Goal: Complete application form: Complete application form

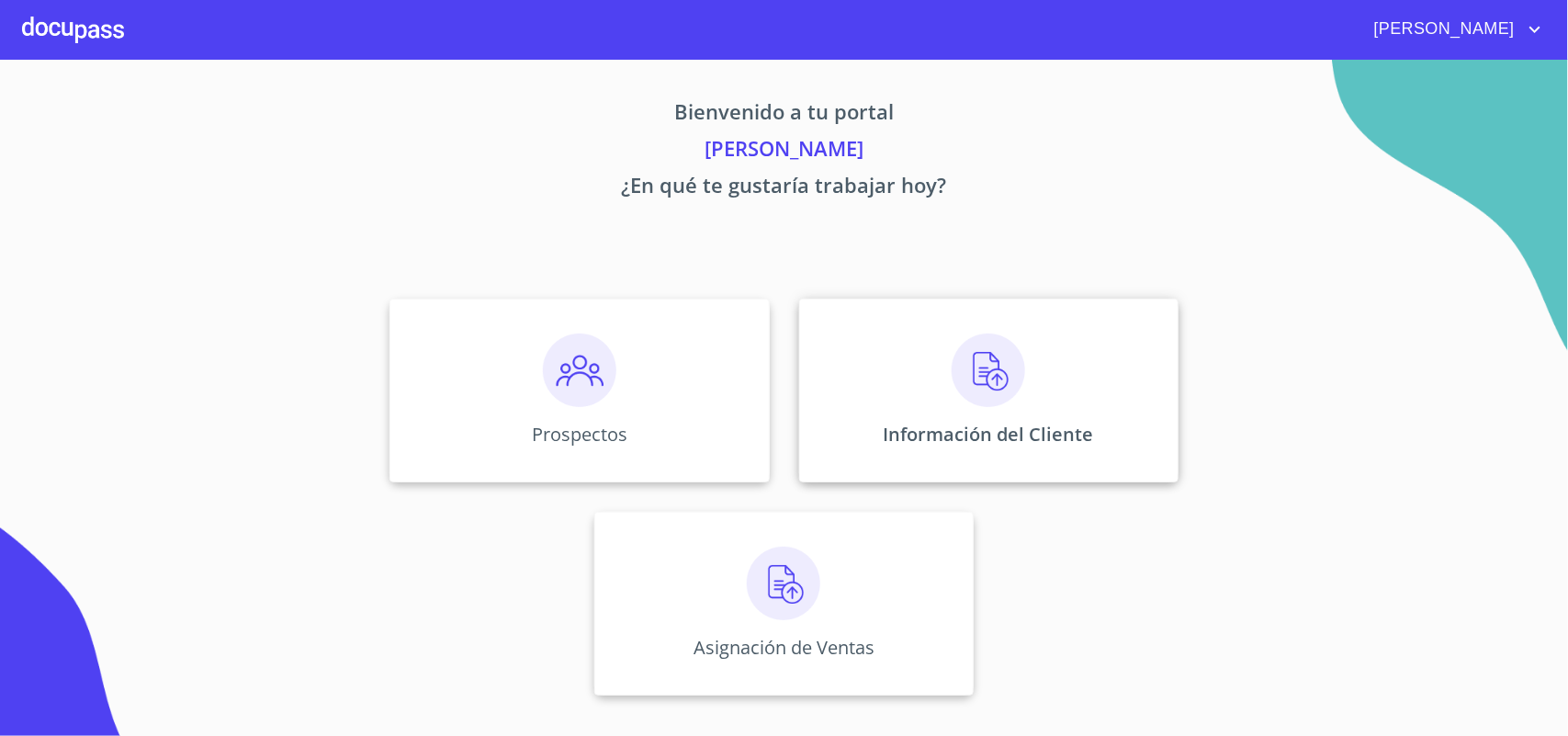
click at [956, 379] on img at bounding box center [988, 370] width 74 height 74
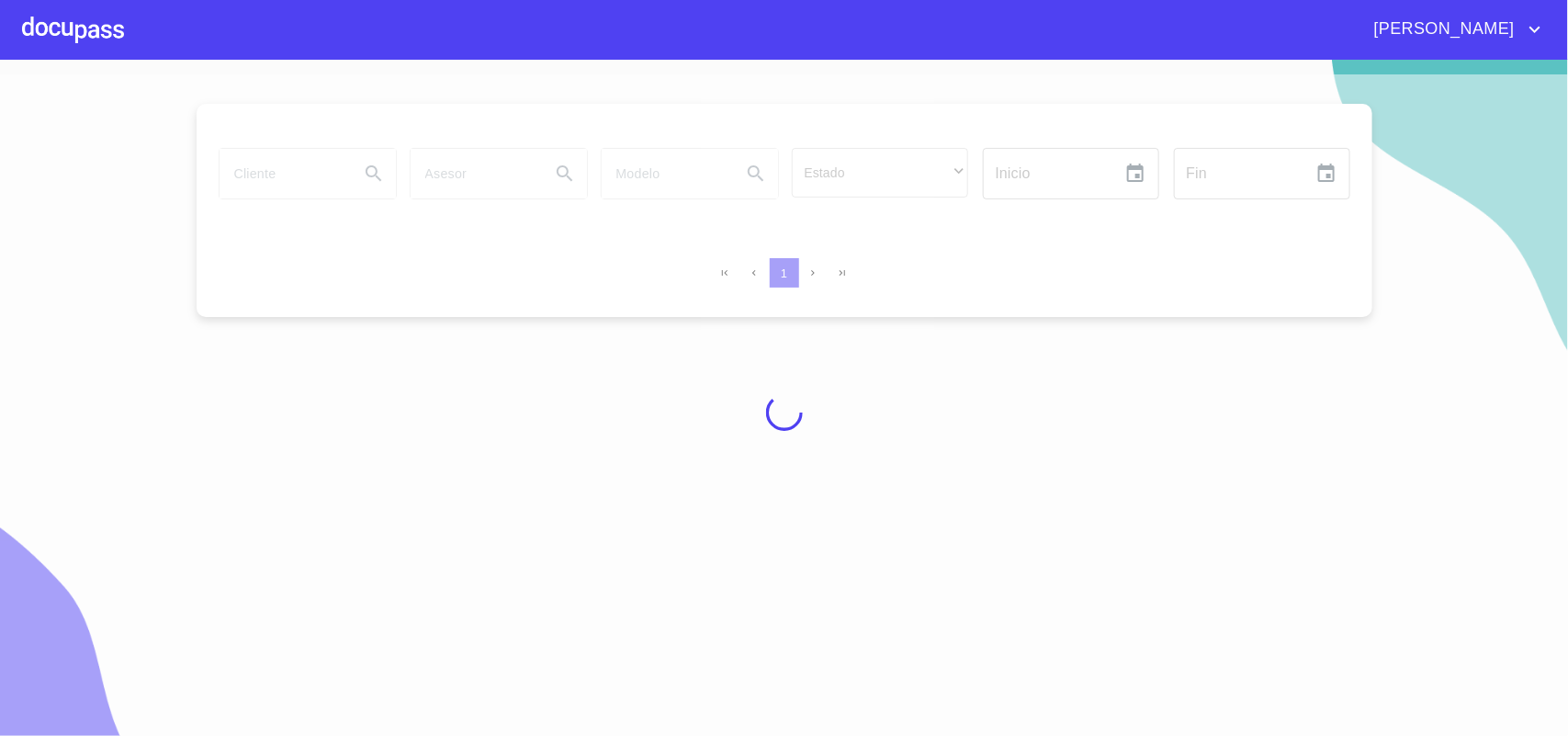
click at [292, 174] on div at bounding box center [784, 412] width 1568 height 676
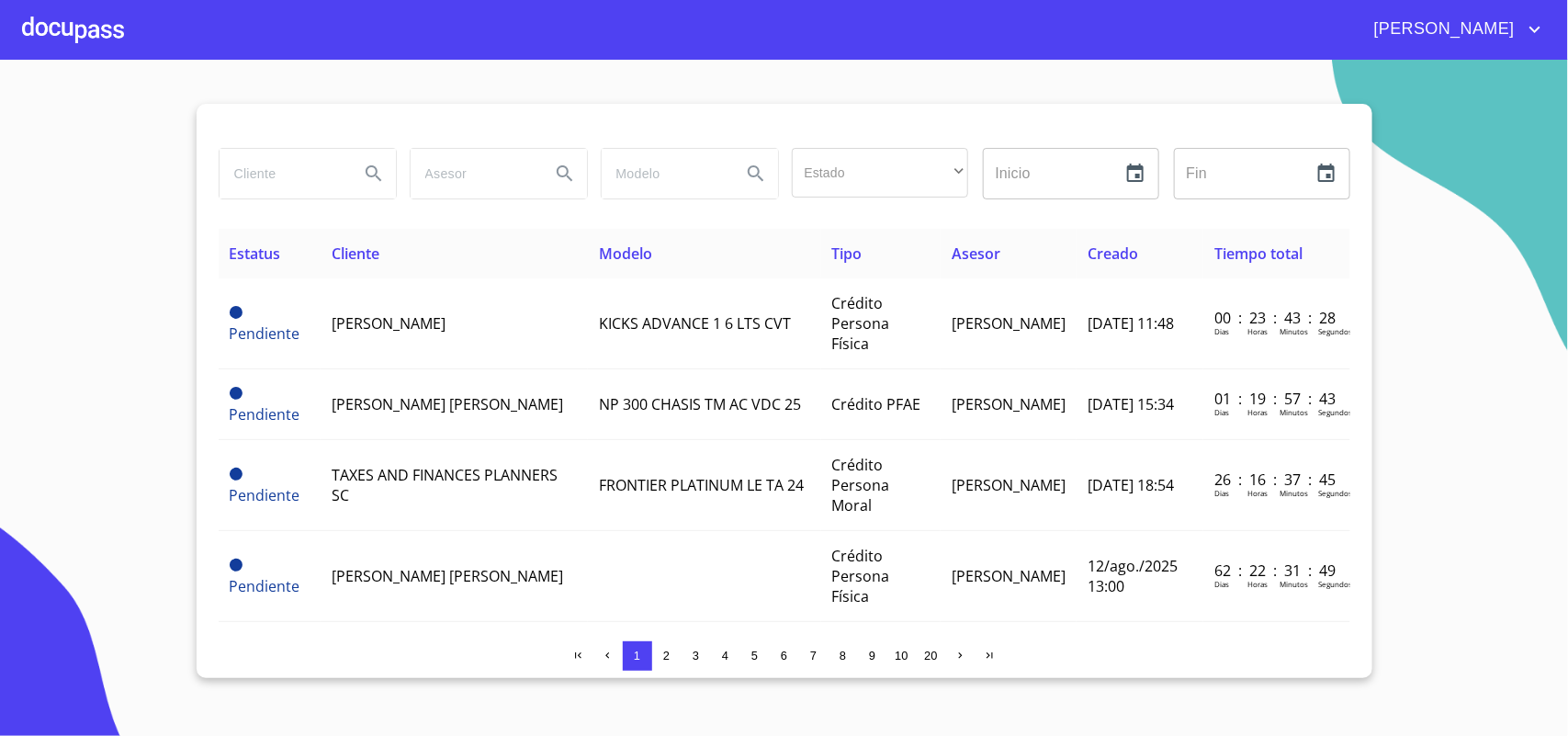
click at [292, 174] on input "search" at bounding box center [282, 174] width 125 height 49
type input "german"
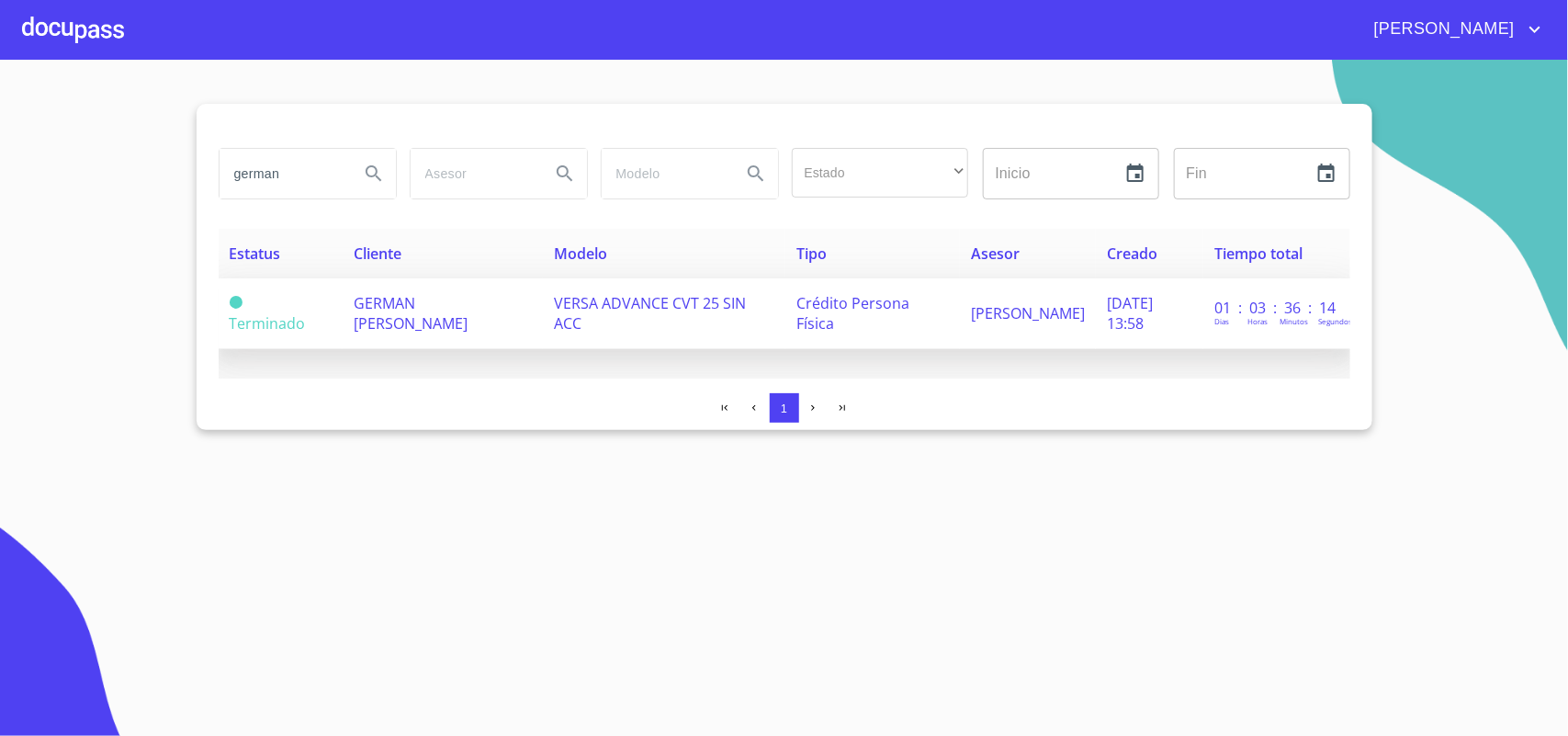
click at [433, 324] on td "GERMAN [PERSON_NAME]" at bounding box center [443, 314] width 200 height 71
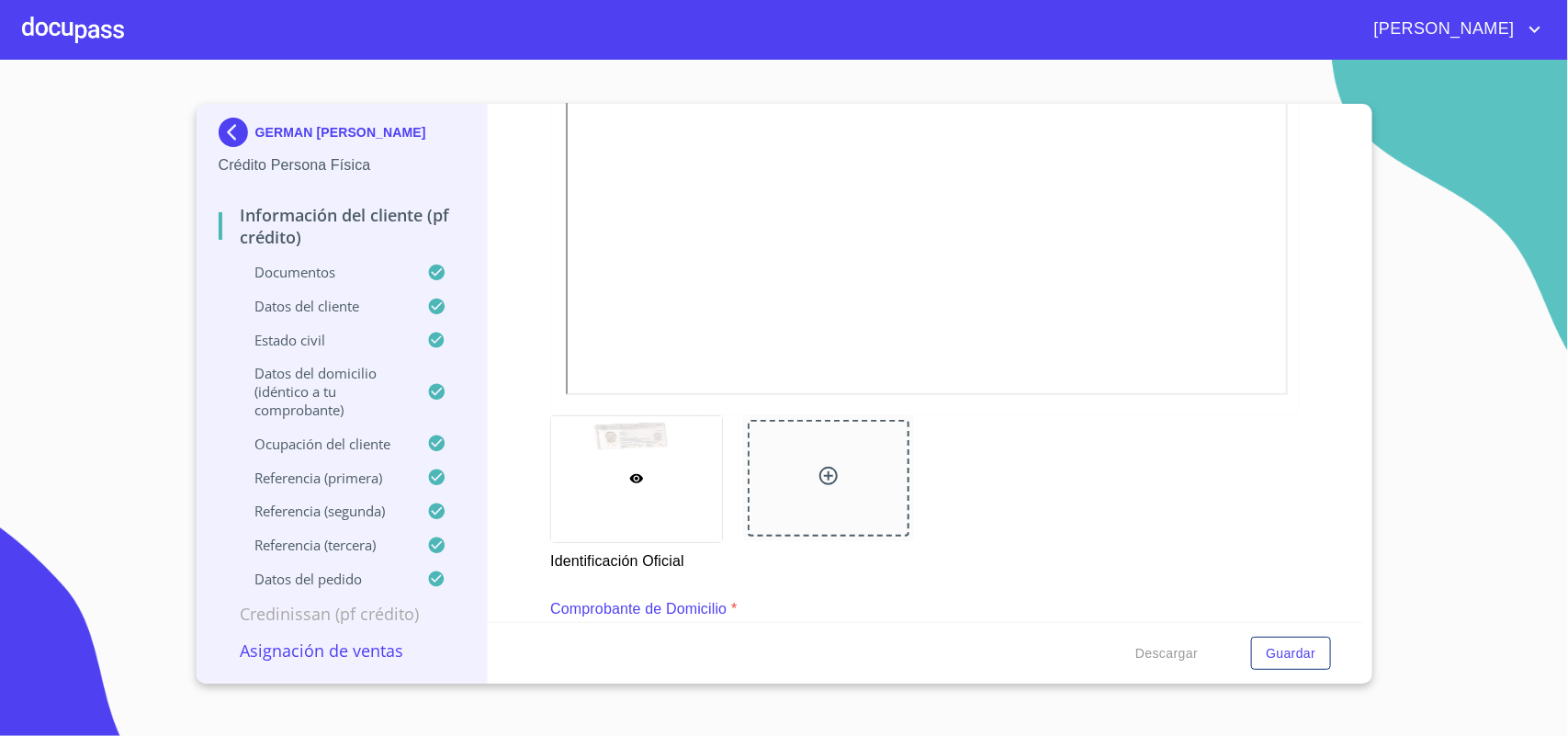
scroll to position [187, 0]
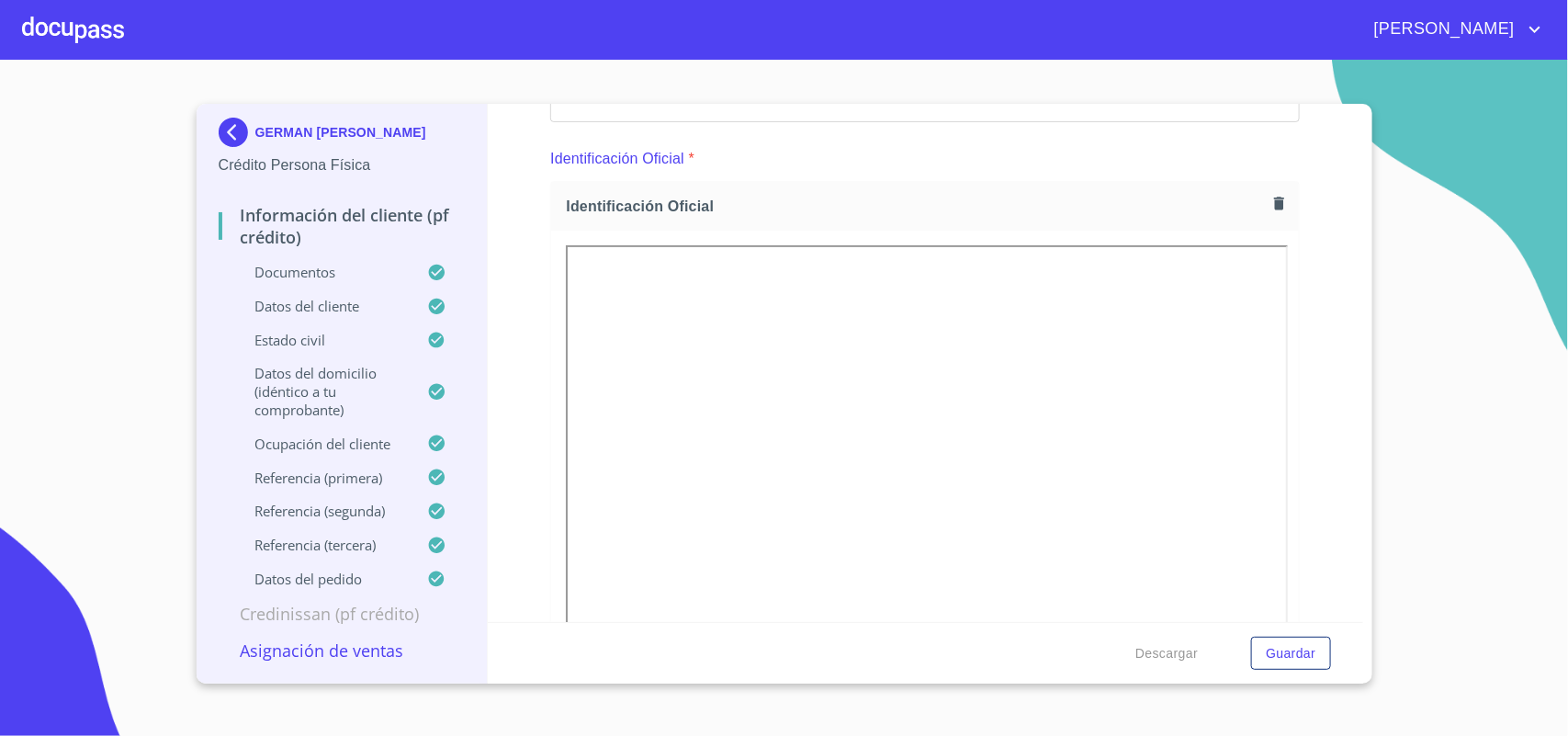
click at [83, 21] on div at bounding box center [73, 29] width 102 height 59
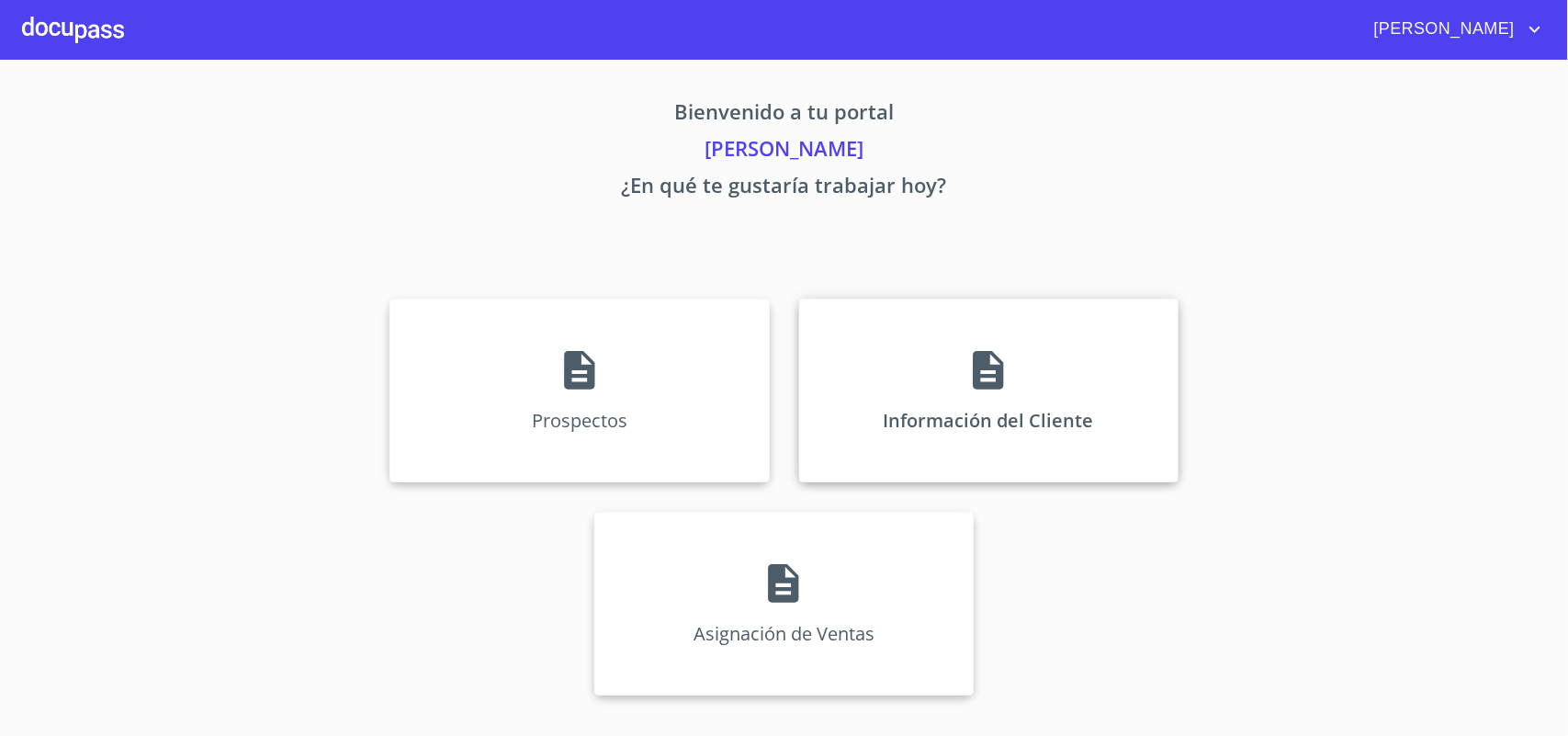
click at [997, 461] on div "Información del Cliente" at bounding box center [988, 390] width 379 height 184
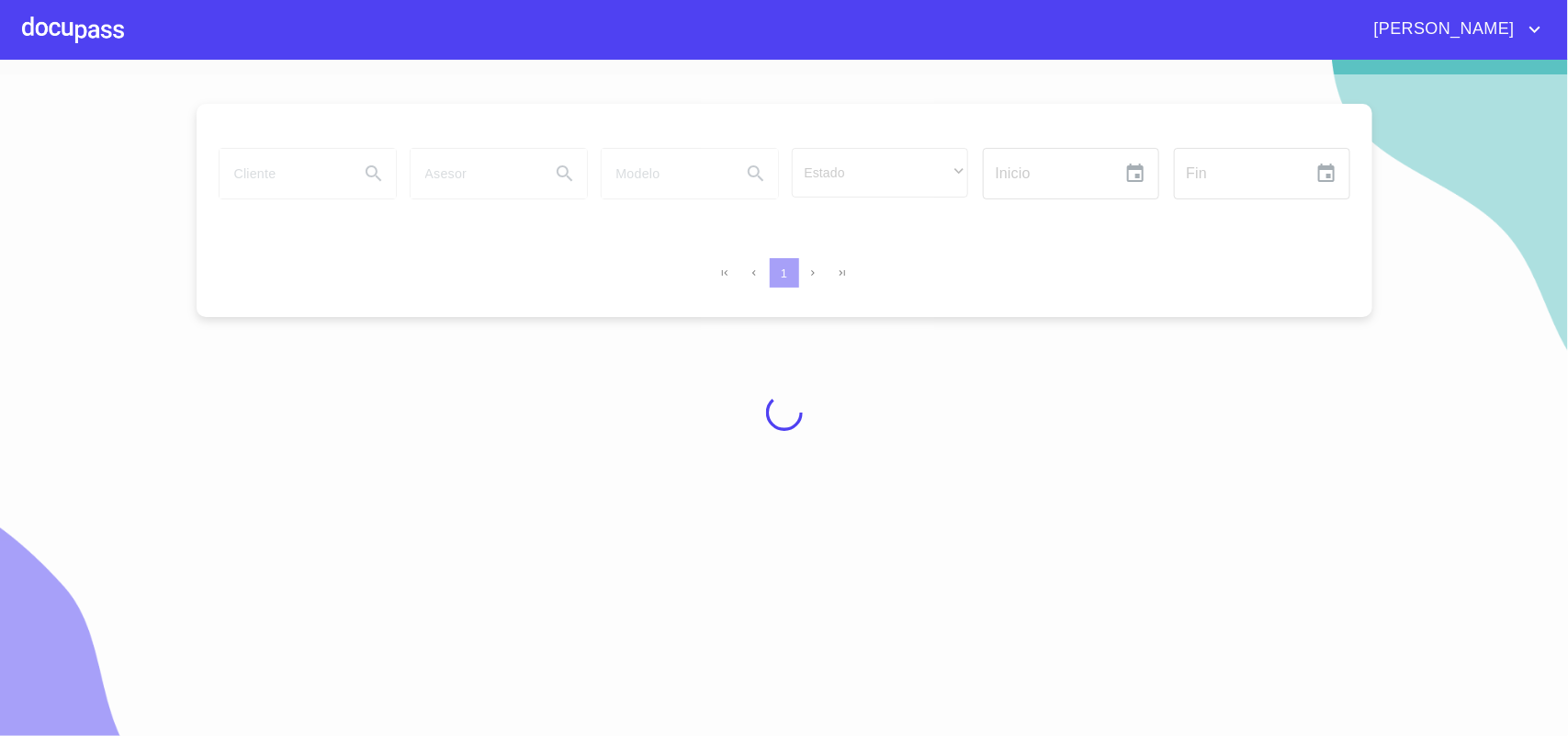
click at [263, 155] on div at bounding box center [784, 412] width 1568 height 676
click at [300, 186] on div at bounding box center [784, 412] width 1568 height 676
drag, startPoint x: 300, startPoint y: 186, endPoint x: 269, endPoint y: 193, distance: 31.8
click at [269, 193] on div at bounding box center [784, 412] width 1568 height 676
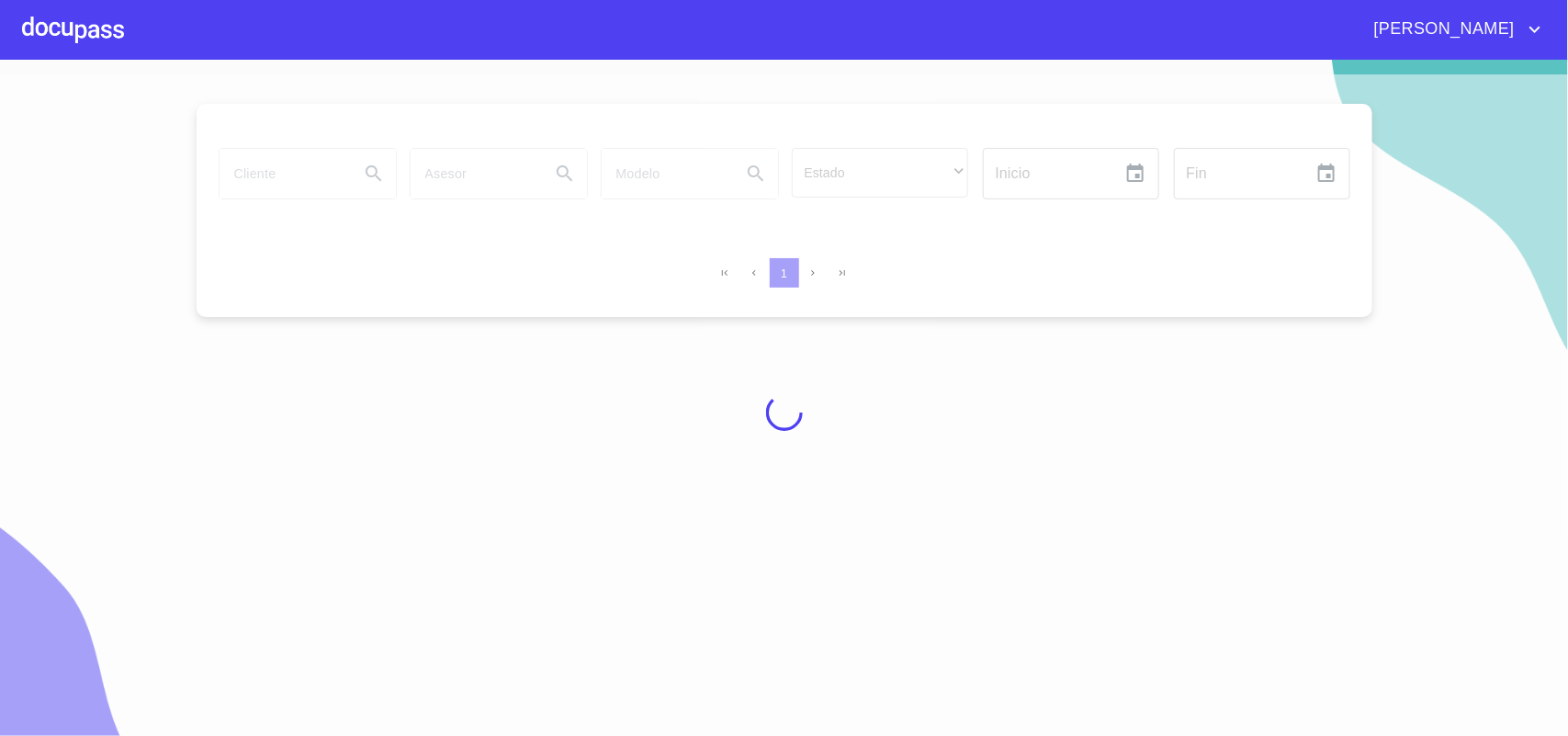
click at [269, 193] on div at bounding box center [784, 412] width 1568 height 676
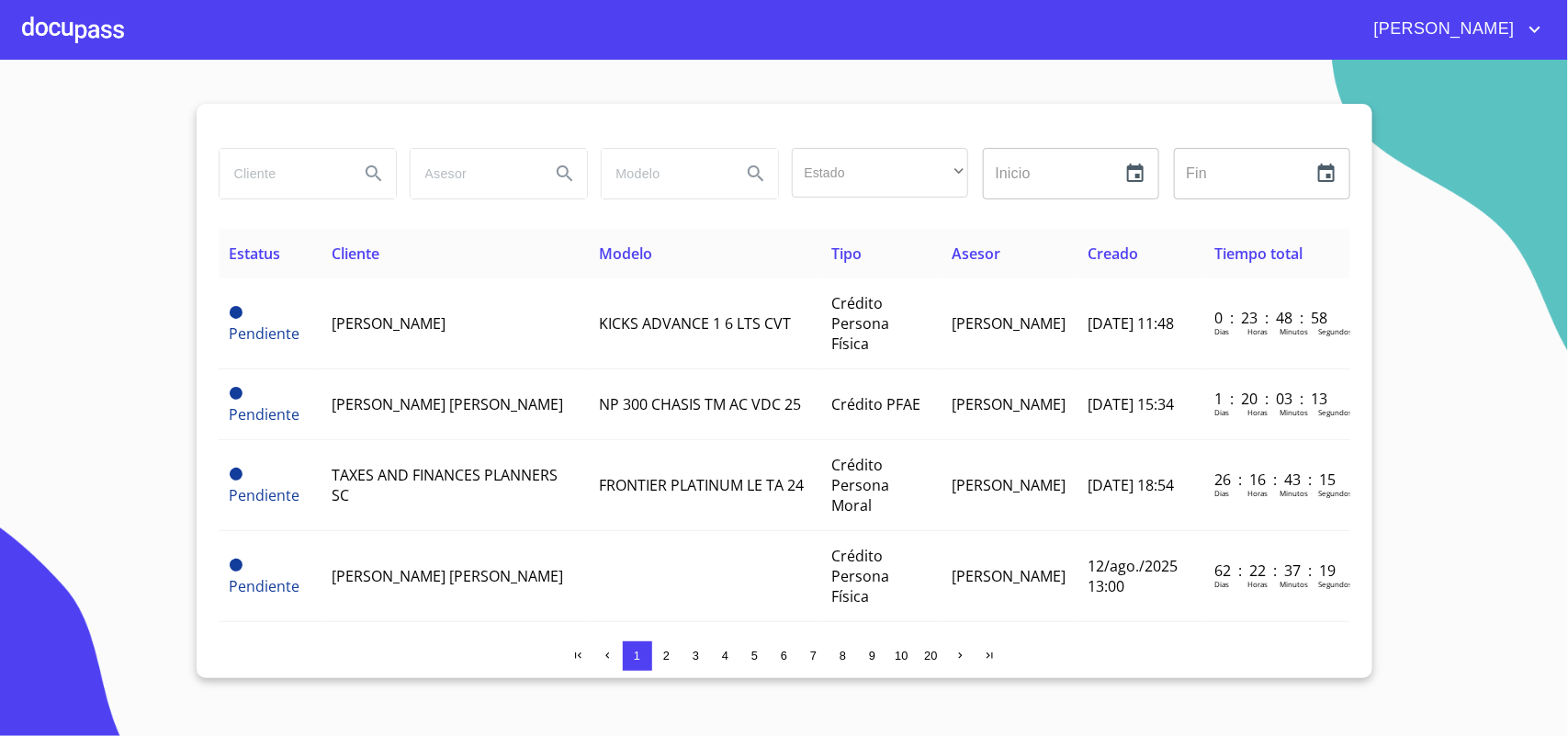
click at [291, 167] on input "search" at bounding box center [282, 174] width 125 height 49
type input "[PERSON_NAME]"
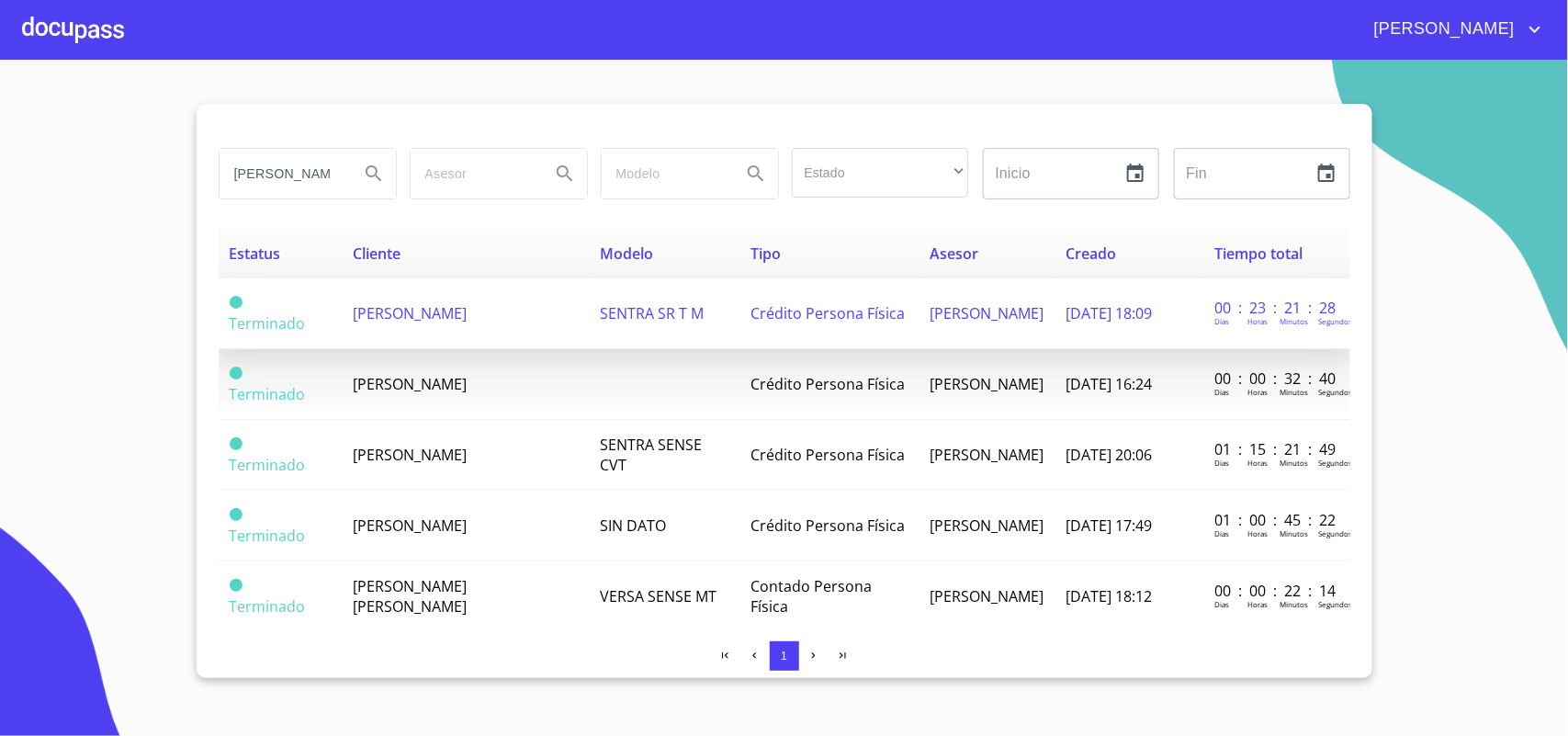
click at [467, 304] on span "[PERSON_NAME]" at bounding box center [409, 313] width 114 height 21
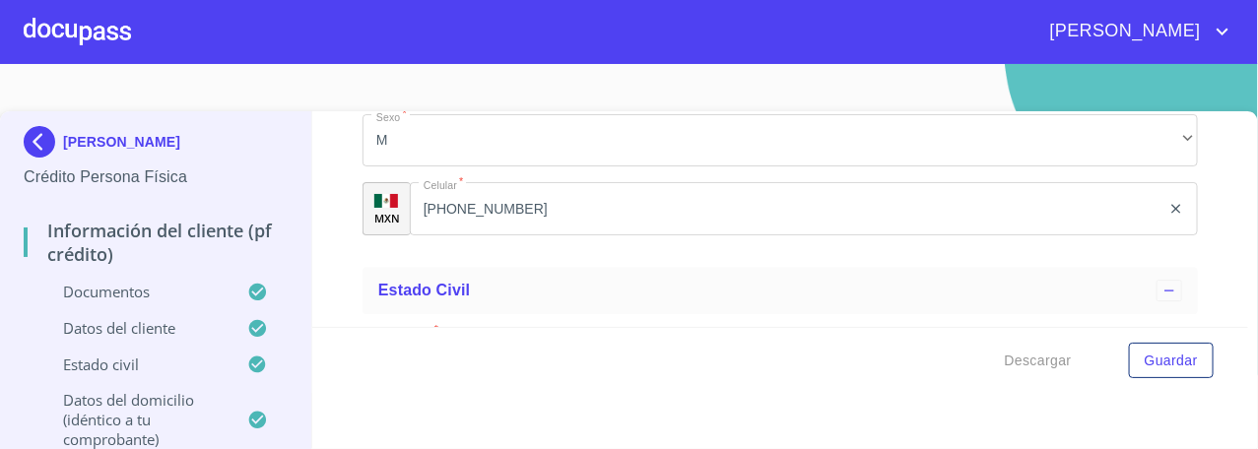
scroll to position [6959, 0]
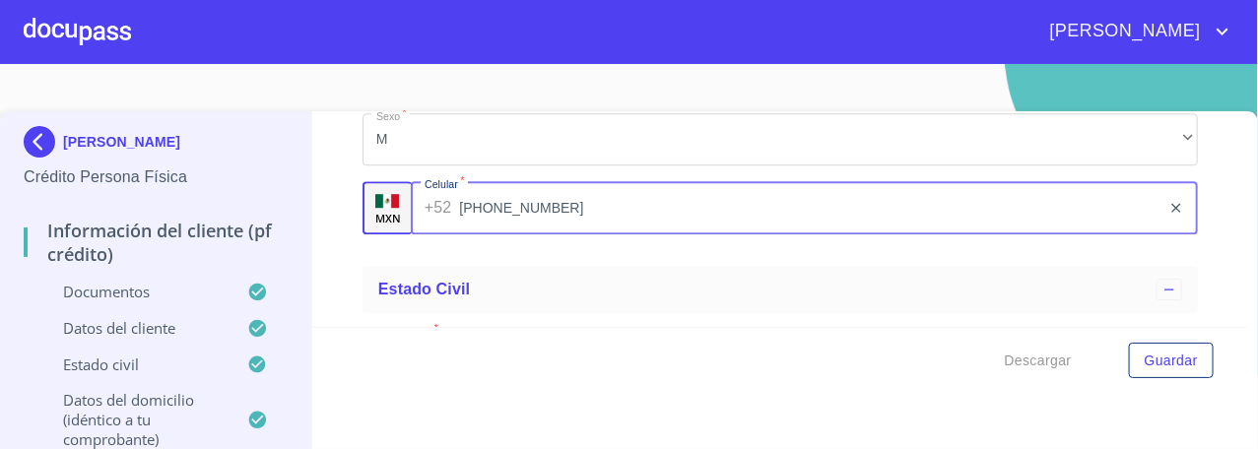
drag, startPoint x: 530, startPoint y: 233, endPoint x: 387, endPoint y: 227, distance: 143.0
click at [387, 227] on div "MXN Celular   * [PHONE_NUMBER] ​" at bounding box center [781, 207] width 836 height 53
click at [574, 235] on input "[PHONE_NUMBER]" at bounding box center [810, 207] width 702 height 53
drag, startPoint x: 576, startPoint y: 228, endPoint x: 445, endPoint y: 238, distance: 131.5
click at [445, 235] on div "[PHONE_NUMBER] ​" at bounding box center [804, 207] width 787 height 53
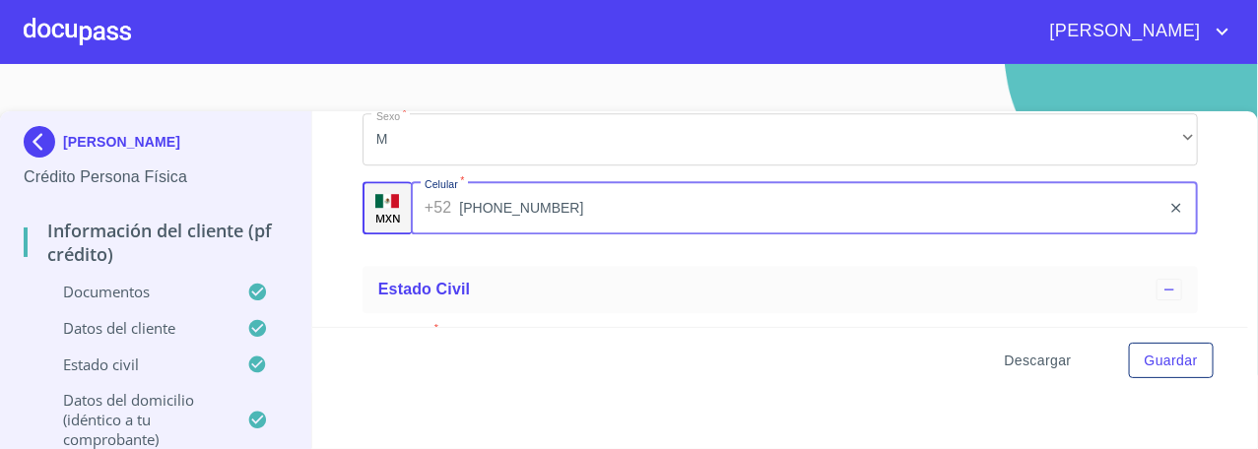
click at [1005, 358] on span "Descargar" at bounding box center [1038, 361] width 67 height 25
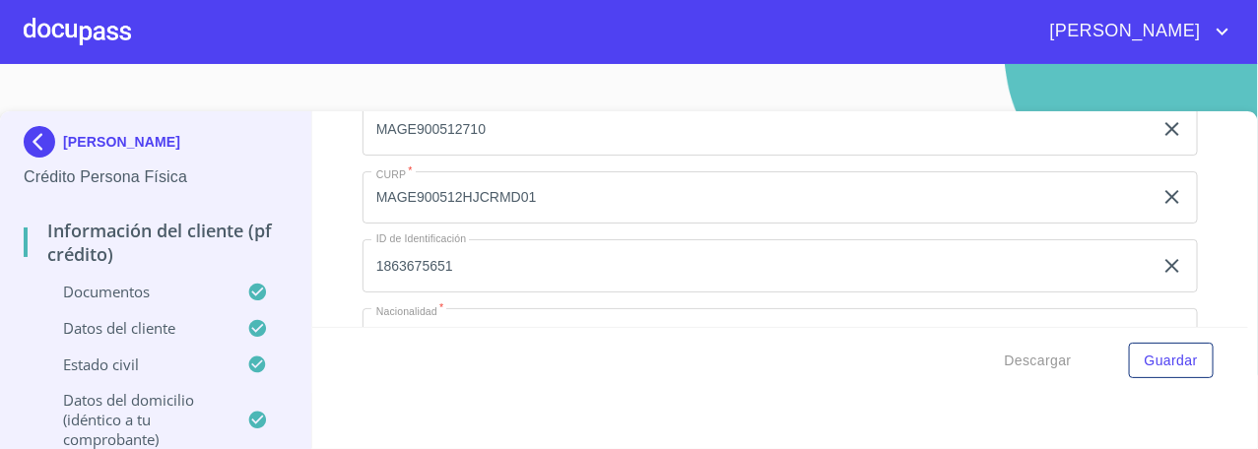
scroll to position [6466, 0]
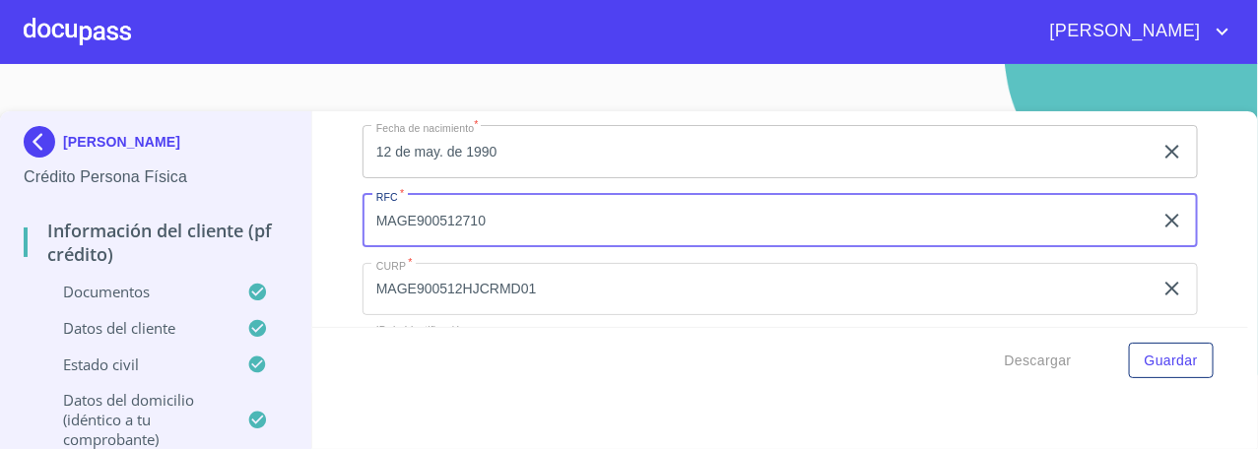
drag, startPoint x: 527, startPoint y: 239, endPoint x: 279, endPoint y: 252, distance: 248.7
click at [268, 253] on div "[PERSON_NAME] Persona Física Información del cliente (PF crédito) Documentos Da…" at bounding box center [624, 302] width 1249 height 382
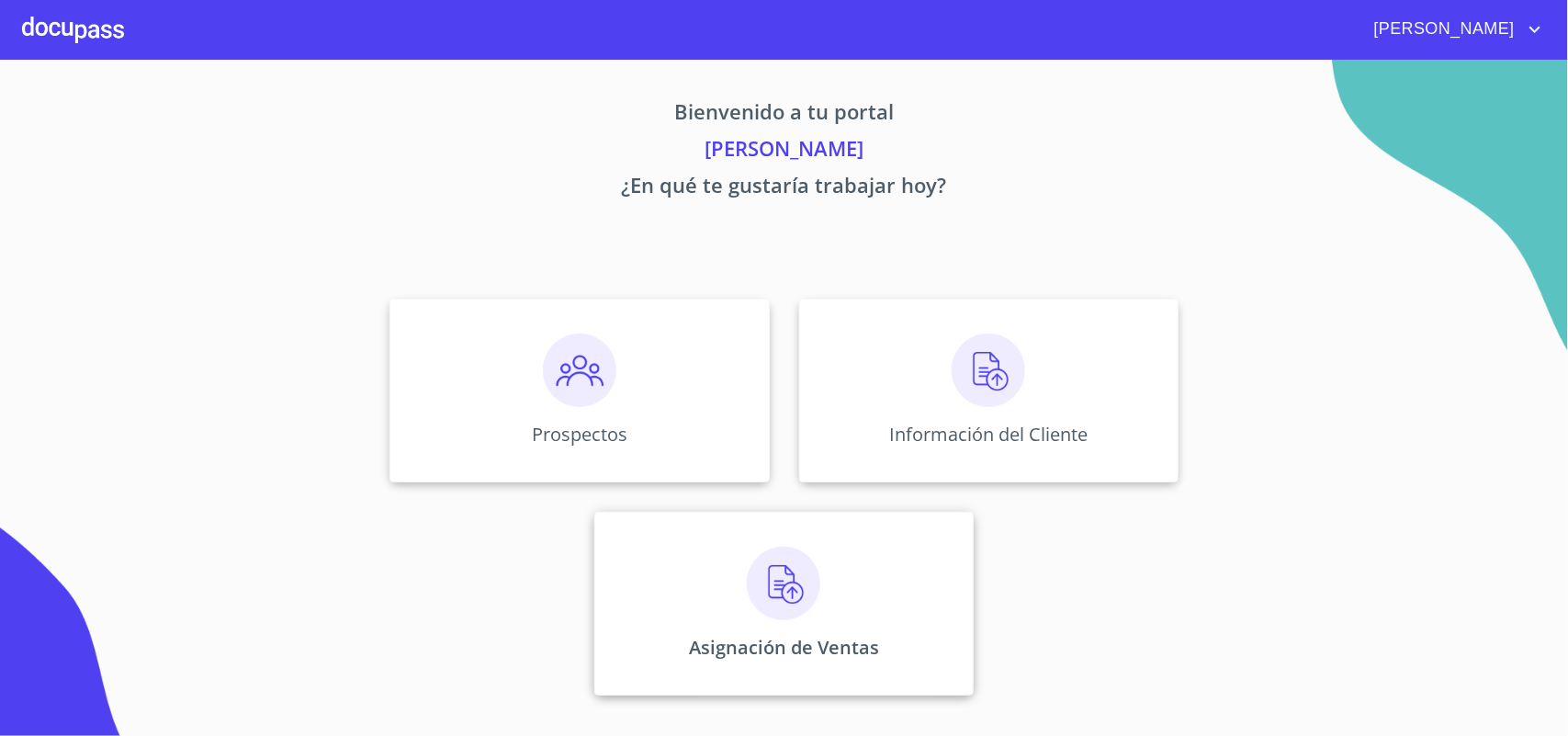
click at [827, 630] on div "Asignación de Ventas" at bounding box center [784, 604] width 379 height 184
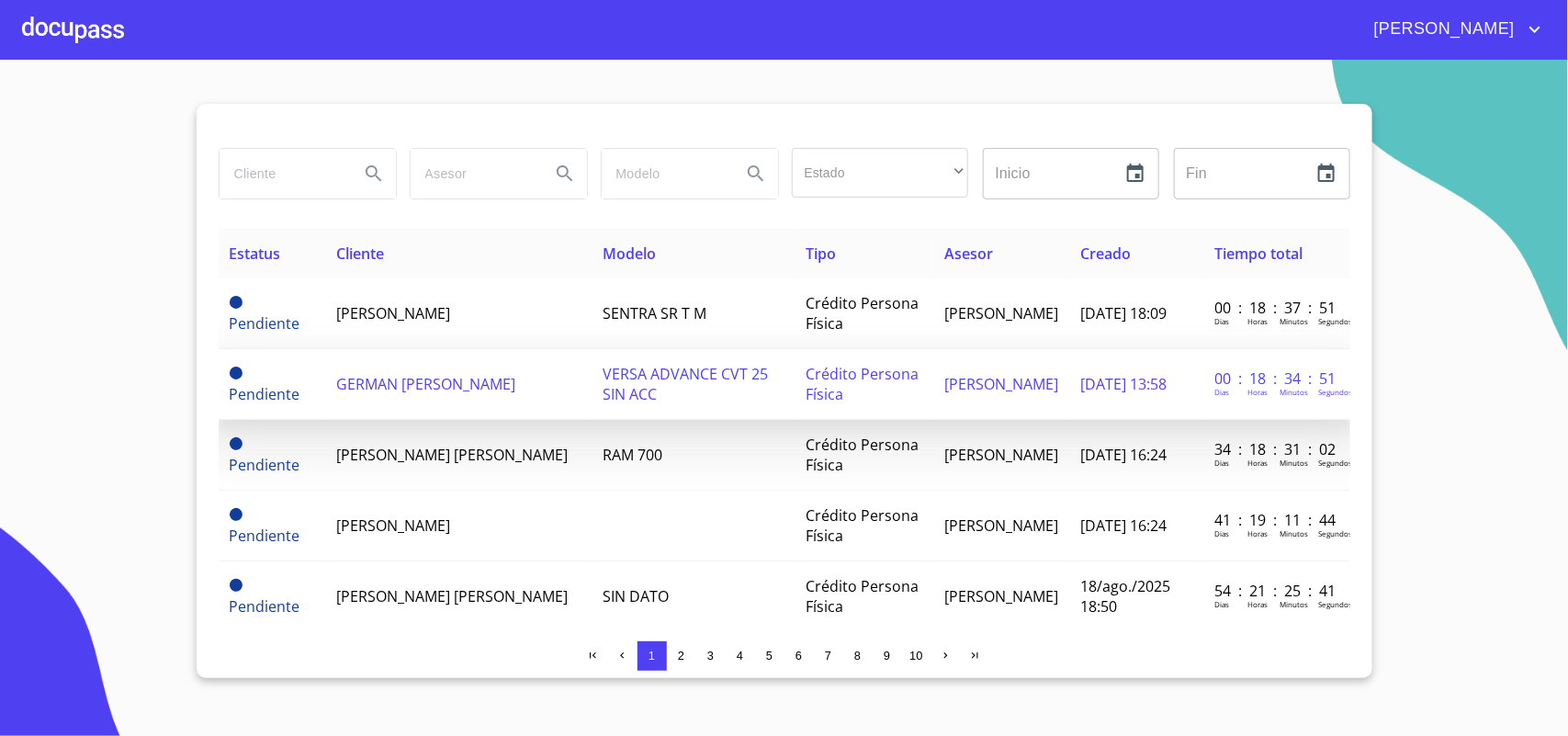
click at [461, 377] on td "GERMAN [PERSON_NAME]" at bounding box center [460, 384] width 267 height 71
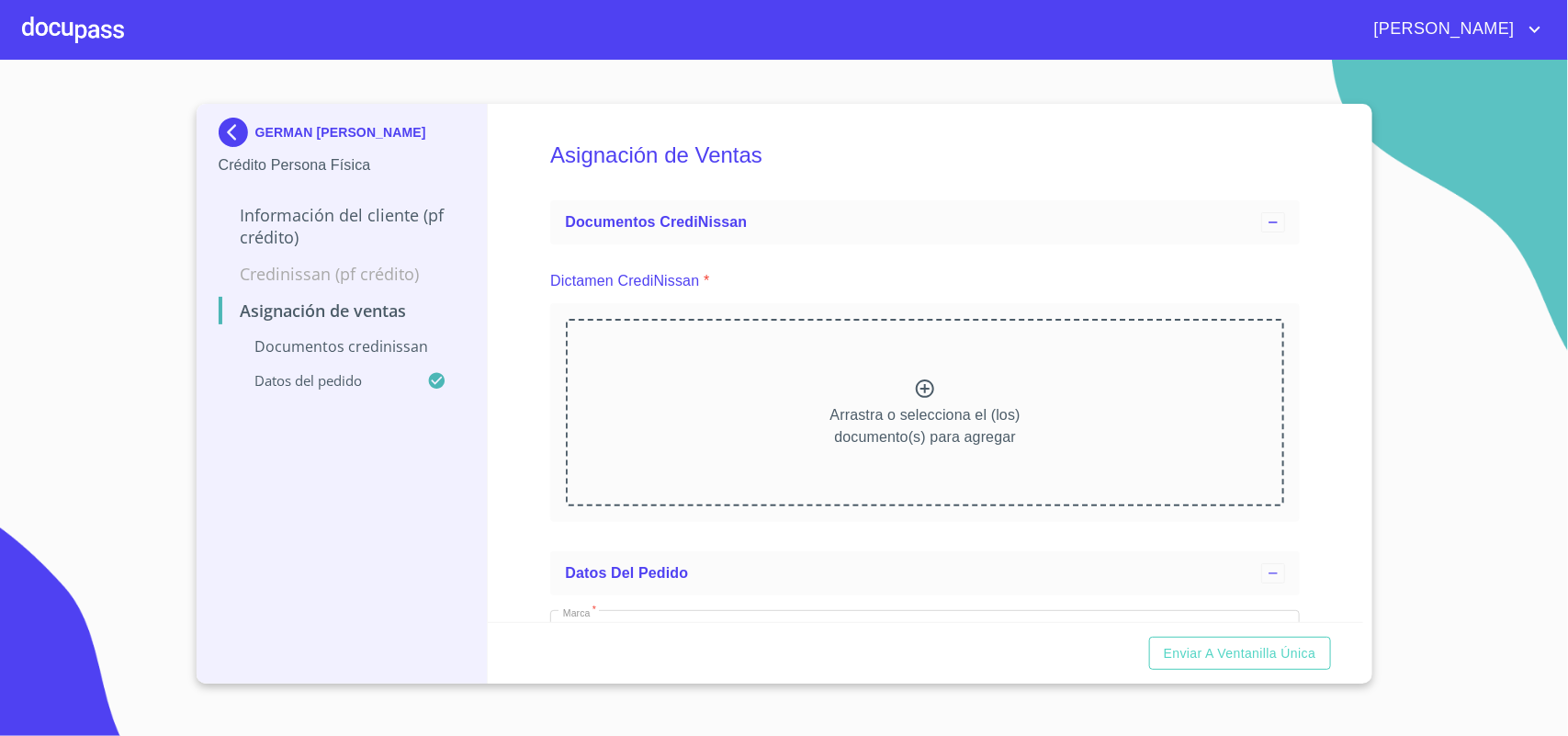
click at [860, 434] on p "Arrastra o selecciona el (los) documento(s) para agregar" at bounding box center [926, 426] width 190 height 44
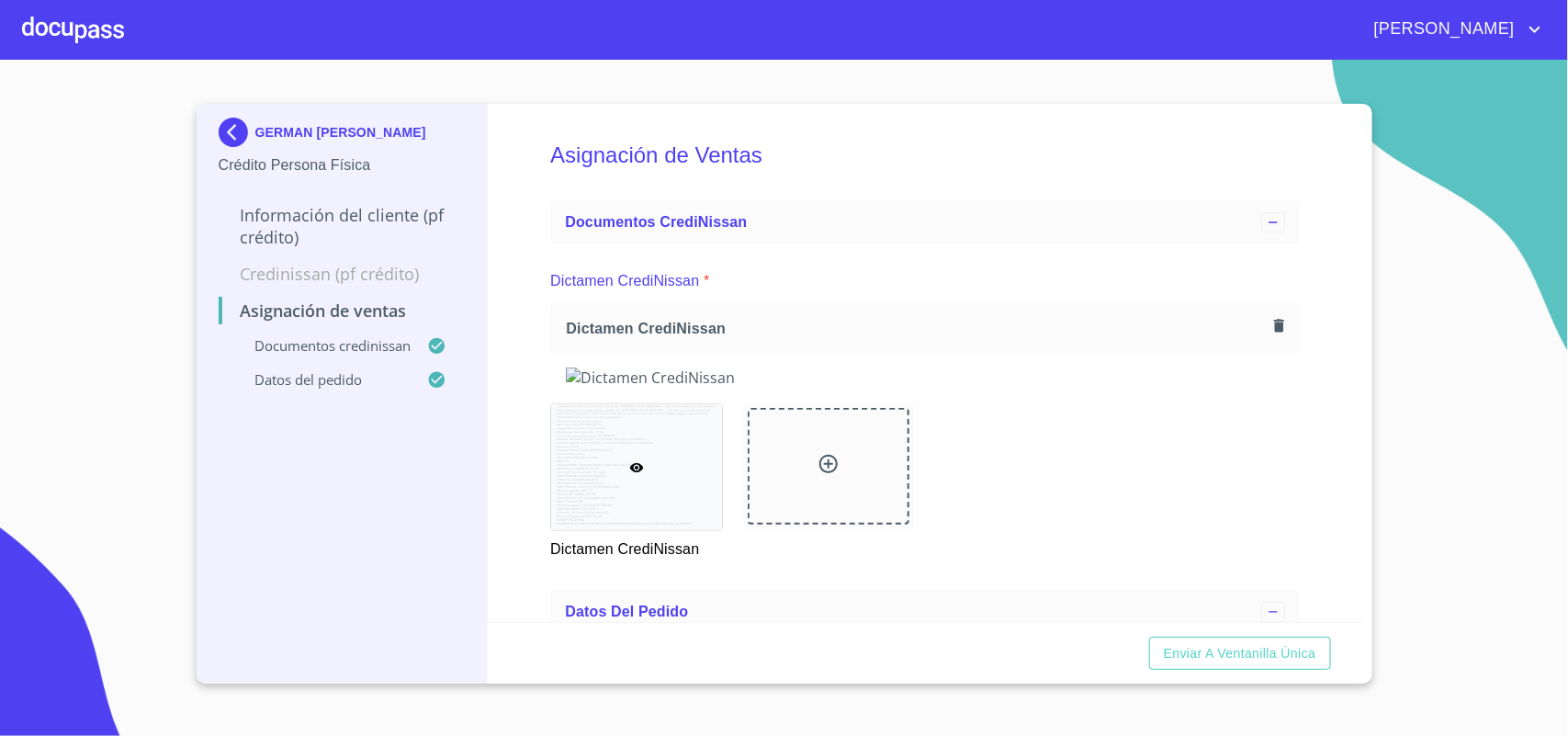
click at [548, 315] on div "Asignación de Ventas Documentos CrediNissan Dictamen CrediNissan * Dictamen Cre…" at bounding box center [925, 363] width 875 height 519
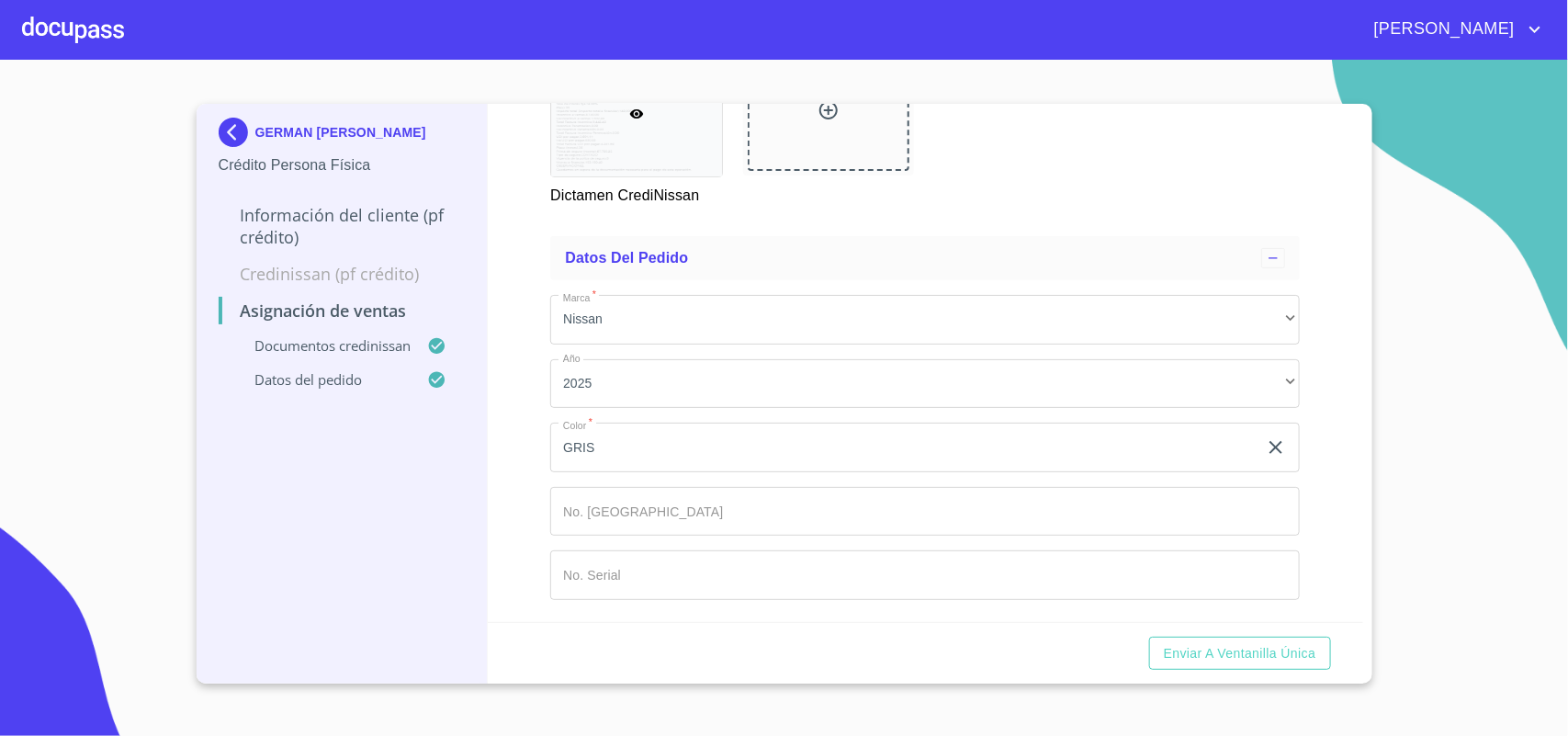
scroll to position [1104, 0]
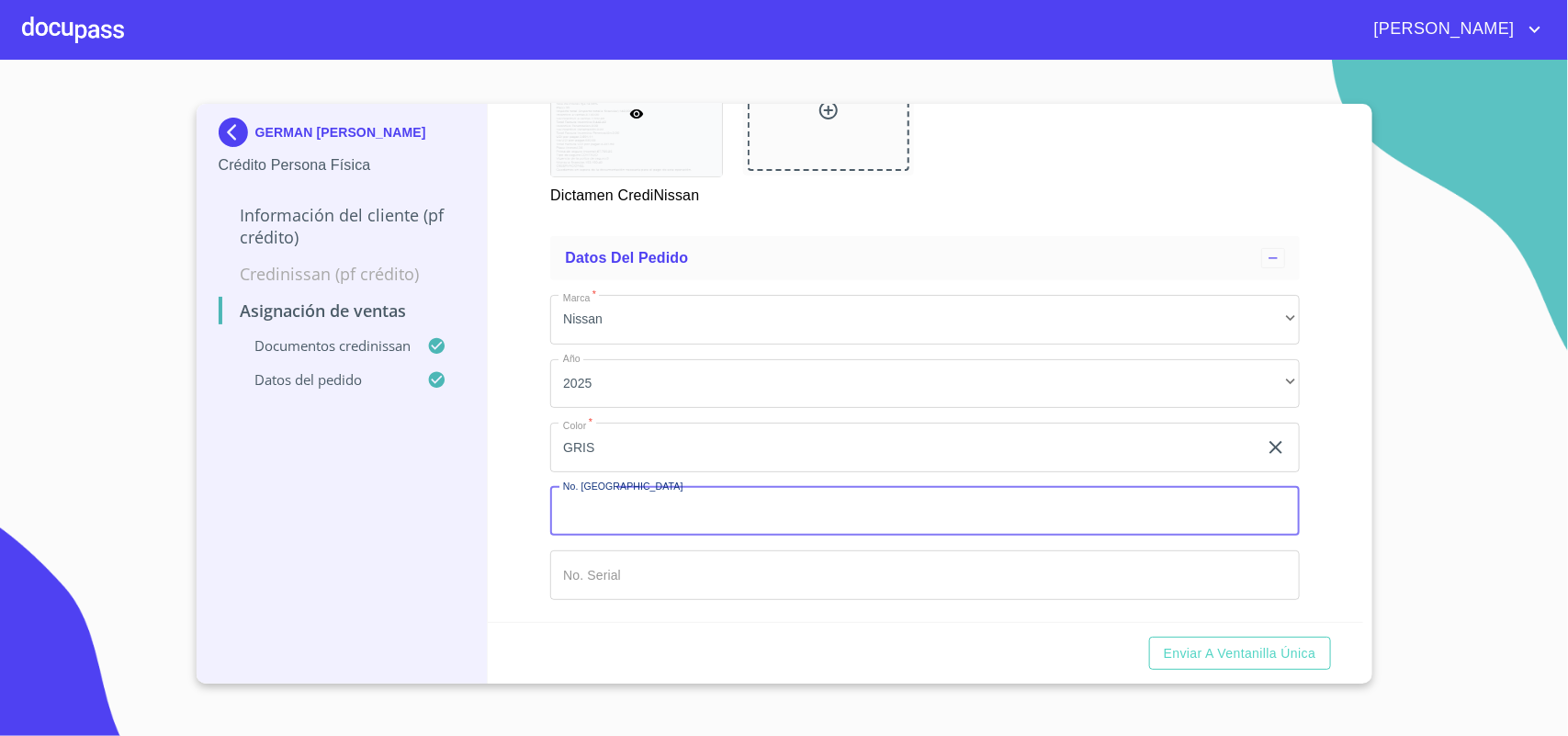
click at [667, 508] on input "Marca   *" at bounding box center [925, 511] width 750 height 49
type input "149817"
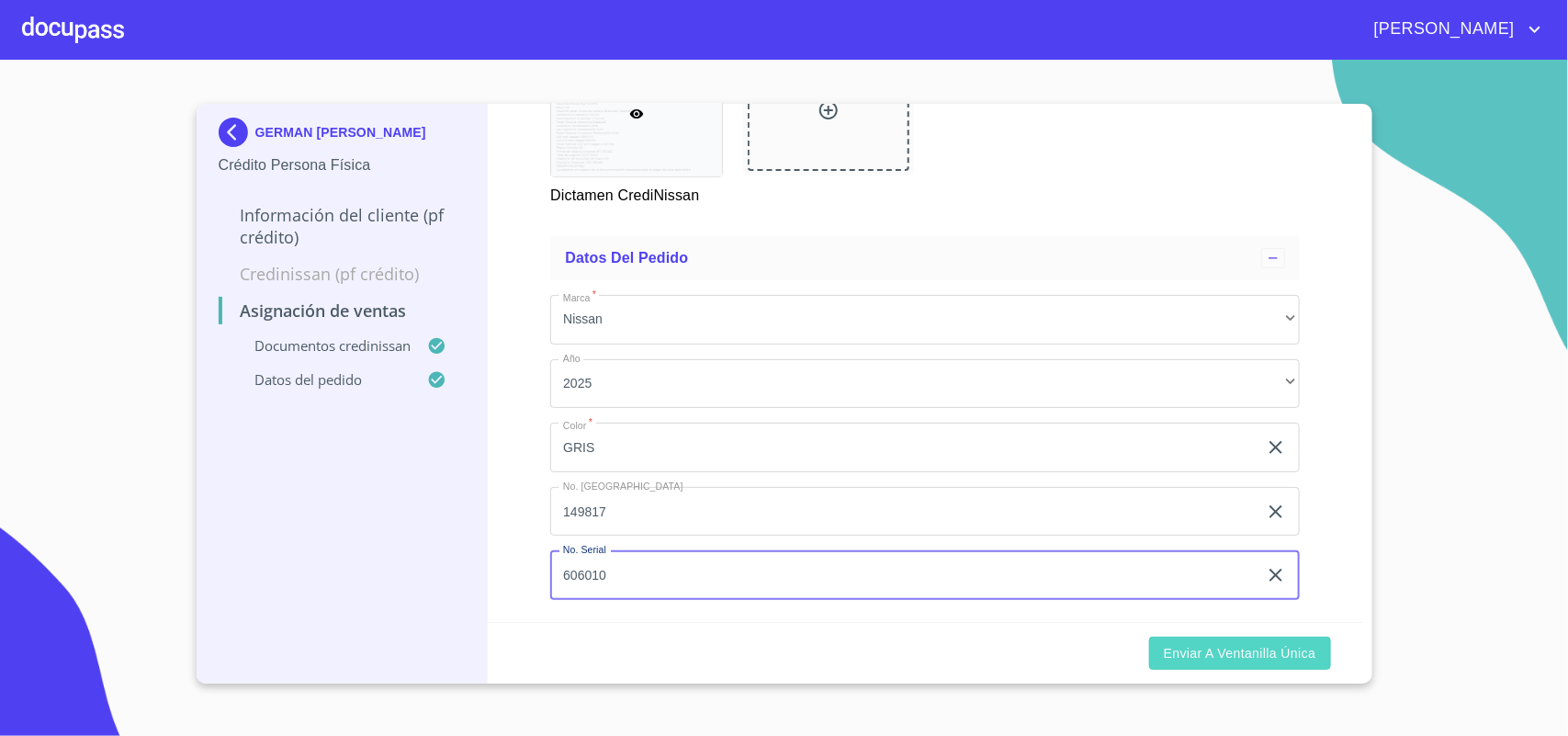
type input "606010"
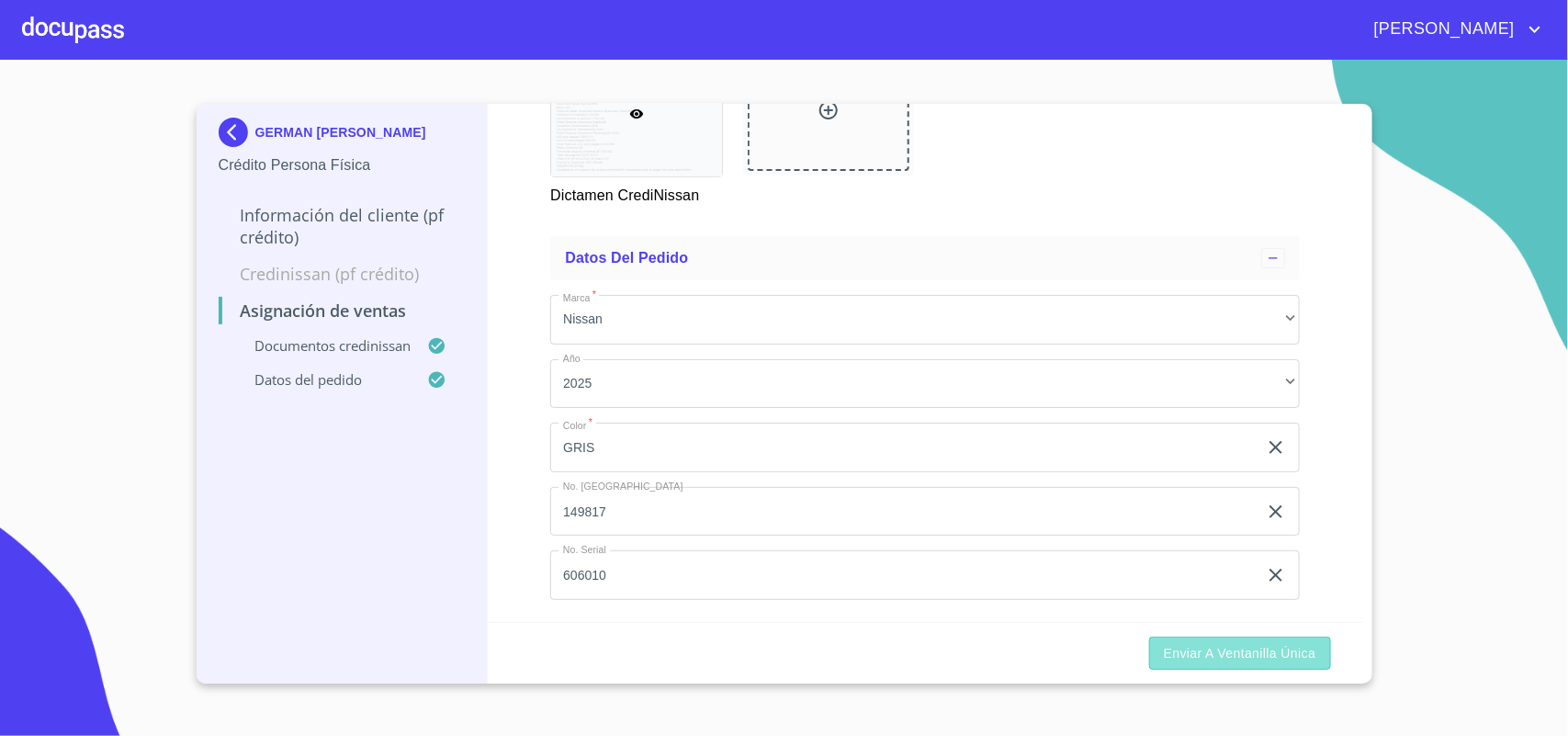
click at [1272, 653] on span "Enviar a Ventanilla única" at bounding box center [1241, 654] width 153 height 23
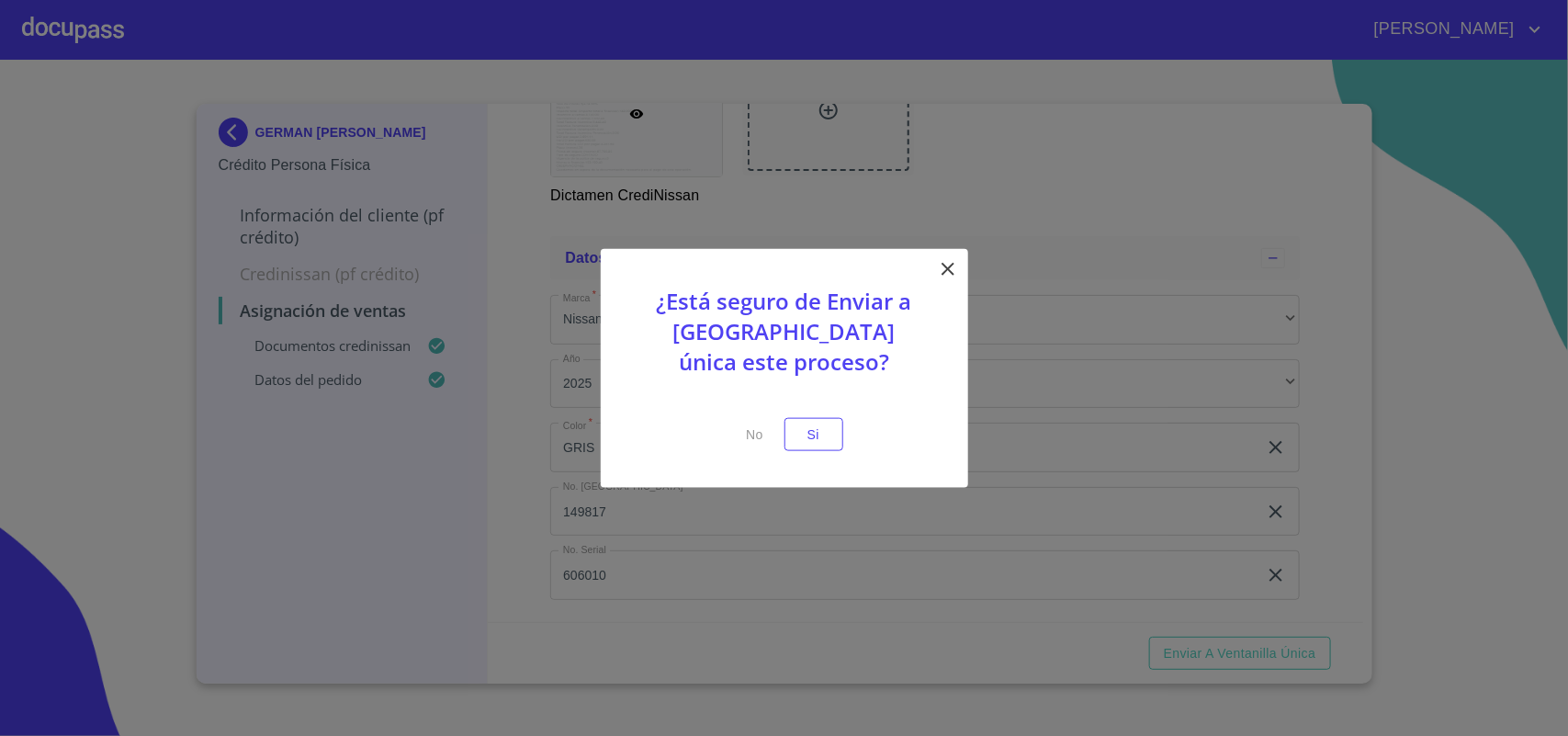
click at [823, 453] on div "¿Está seguro de Enviar a Ventanilla única este proceso? No Si" at bounding box center [784, 368] width 367 height 240
click at [823, 444] on span "Si" at bounding box center [814, 434] width 30 height 23
